Goal: Register for event/course

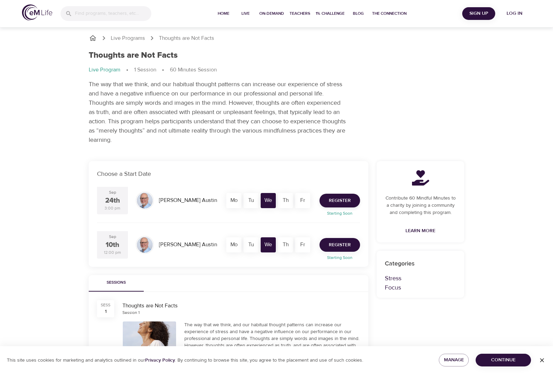
click at [331, 247] on span "Register" at bounding box center [340, 245] width 22 height 9
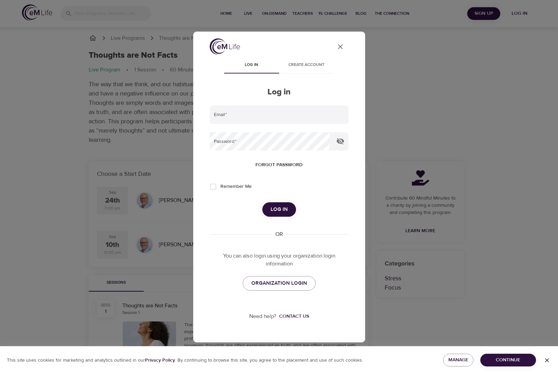
type input "[PERSON_NAME][EMAIL_ADDRESS][PERSON_NAME][DOMAIN_NAME]"
click at [285, 210] on span "Log in" at bounding box center [279, 209] width 17 height 9
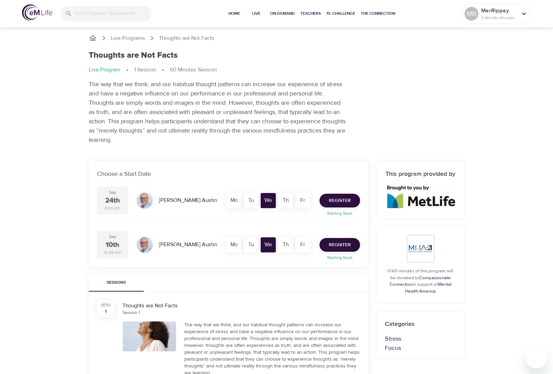
click at [333, 245] on span "Register" at bounding box center [340, 245] width 22 height 9
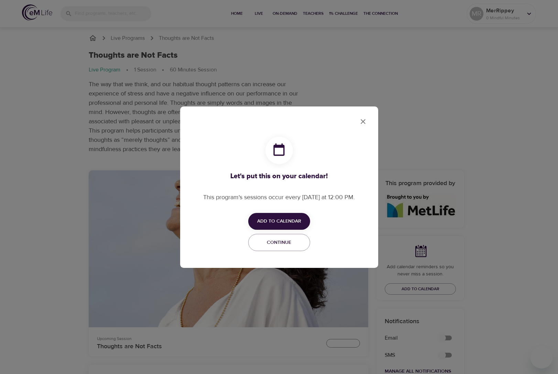
checkbox input "true"
click at [279, 242] on span "Continue" at bounding box center [279, 243] width 53 height 9
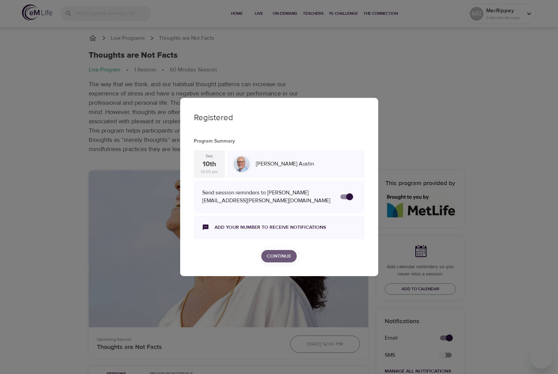
click at [276, 256] on span "Continue" at bounding box center [279, 256] width 24 height 9
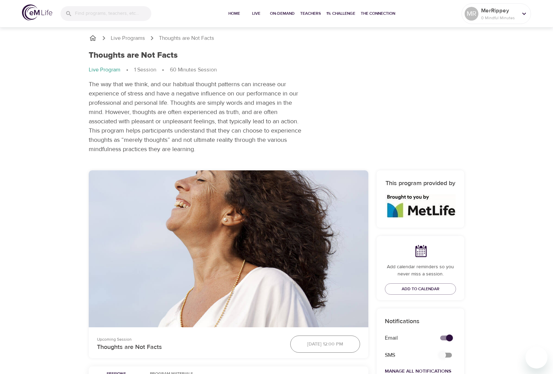
scroll to position [1, 0]
